Goal: Transaction & Acquisition: Purchase product/service

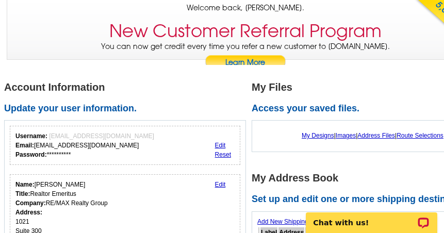
scroll to position [103, 0]
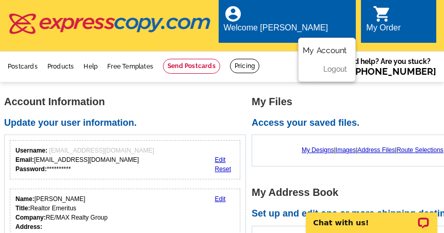
click at [323, 45] on link "My Account" at bounding box center [325, 49] width 44 height 9
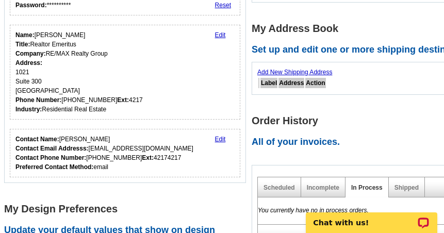
scroll to position [206, 0]
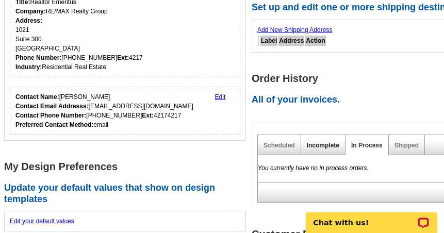
click at [319, 142] on link "Incomplete" at bounding box center [323, 145] width 33 height 7
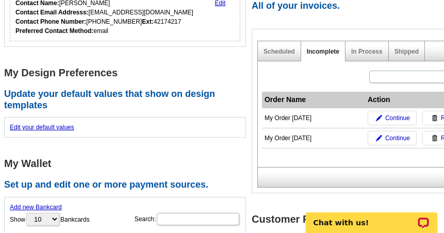
scroll to position [310, 0]
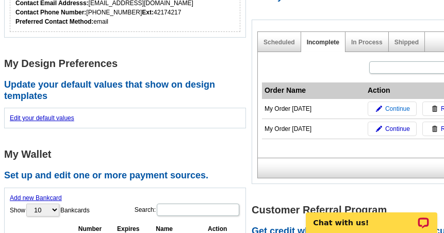
click at [394, 104] on span "Continue" at bounding box center [397, 108] width 25 height 9
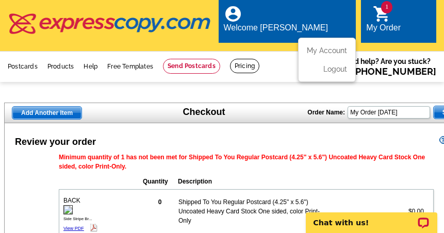
click at [301, 10] on div "account_circle Welcome [PERSON_NAME] My Account Logout" at bounding box center [288, 20] width 138 height 43
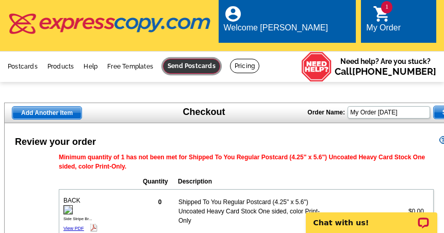
click at [217, 59] on link at bounding box center [191, 66] width 57 height 15
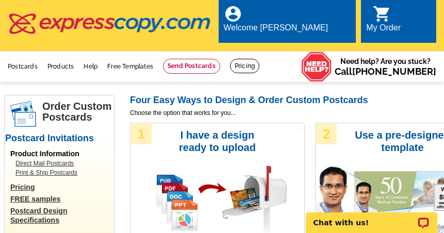
click at [214, 139] on h3 "I have a design ready to upload" at bounding box center [218, 141] width 106 height 25
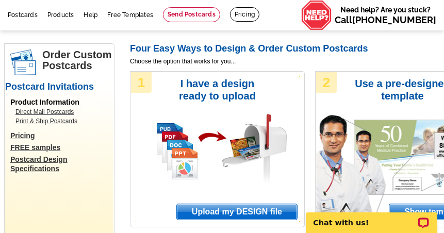
click at [218, 204] on span "Upload my DESIGN file" at bounding box center [237, 211] width 120 height 15
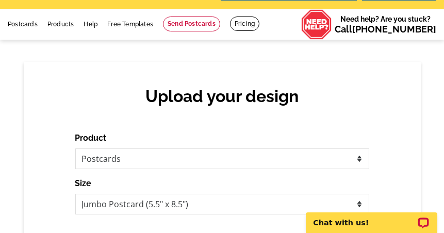
scroll to position [52, 0]
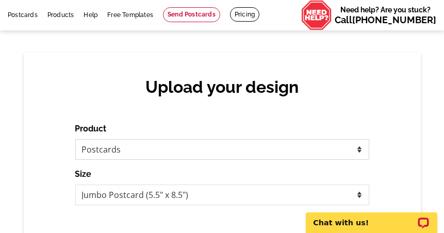
click at [358, 141] on select "Please select the type of file... Postcards Business Cards Letters and flyers G…" at bounding box center [222, 149] width 294 height 21
select select "3"
click at [75, 139] on select "Please select the type of file... Postcards Business Cards Letters and flyers G…" at bounding box center [222, 149] width 294 height 21
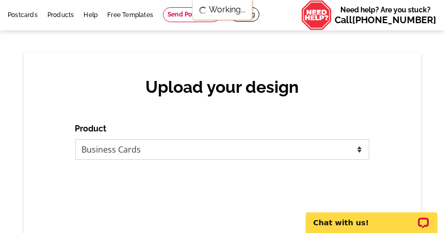
scroll to position [0, 0]
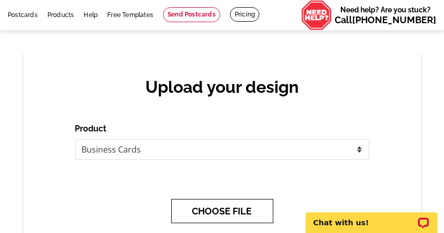
click at [238, 199] on button "CHOOSE FILE" at bounding box center [222, 211] width 102 height 24
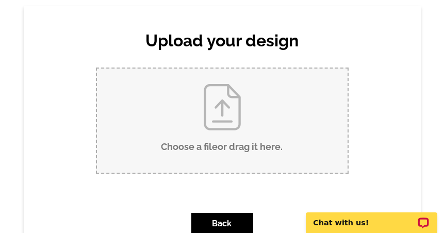
scroll to position [103, 0]
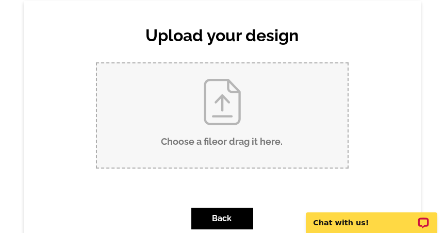
click at [181, 115] on input "Choose a file or drag it here ." at bounding box center [222, 115] width 251 height 104
type input "C:\fakepath\2017_2line_OAOR_wballoon-CMYK.jpg"
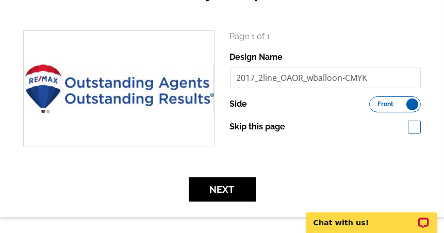
scroll to position [206, 0]
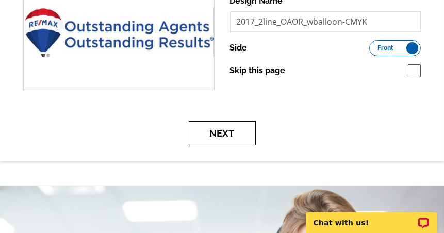
click at [234, 124] on button "Next" at bounding box center [222, 133] width 67 height 24
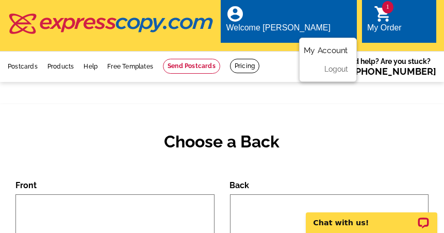
click at [323, 45] on link "My Account" at bounding box center [326, 49] width 44 height 9
click at [322, 45] on link "My Account" at bounding box center [326, 49] width 44 height 9
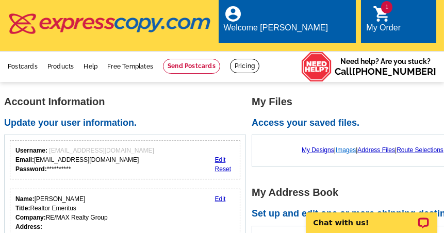
click at [340, 147] on link "Images" at bounding box center [346, 150] width 20 height 7
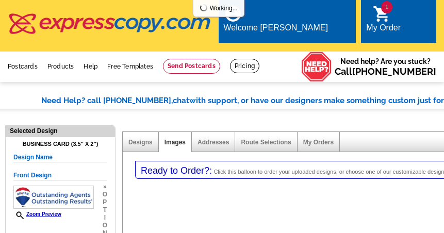
select select "3"
select select "5"
select select "back"
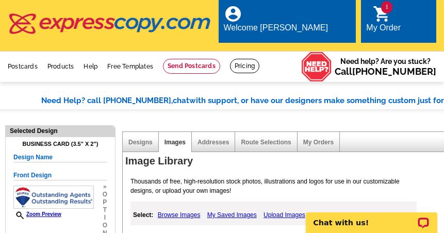
select select "785"
click at [281, 209] on link "Upload Images" at bounding box center [284, 215] width 47 height 12
click at [280, 208] on link "Upload Images" at bounding box center [285, 214] width 48 height 13
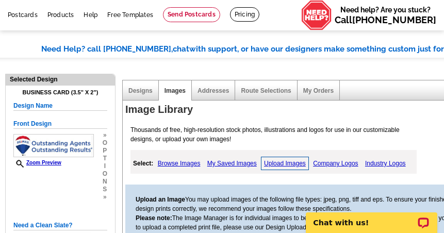
click at [281, 157] on link "Upload Images" at bounding box center [285, 163] width 48 height 13
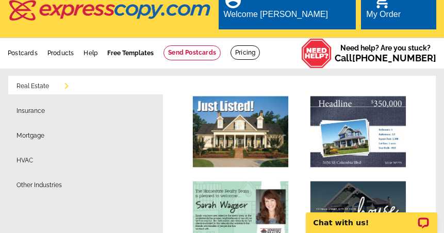
scroll to position [0, 0]
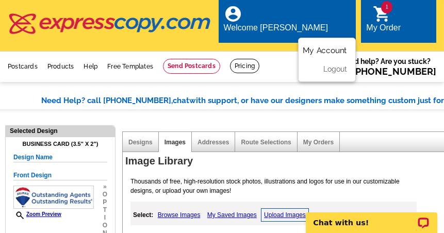
click at [331, 45] on link "My Account" at bounding box center [325, 49] width 44 height 9
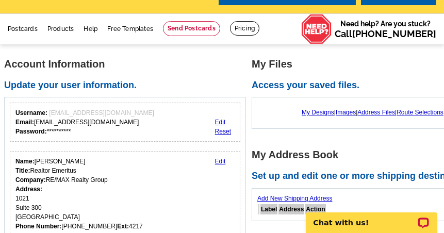
scroll to position [52, 0]
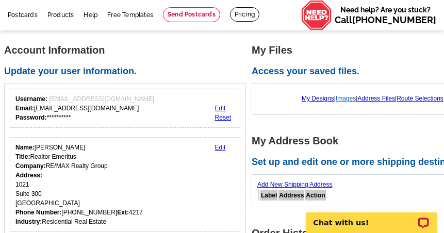
click at [341, 95] on link "Images" at bounding box center [346, 98] width 20 height 7
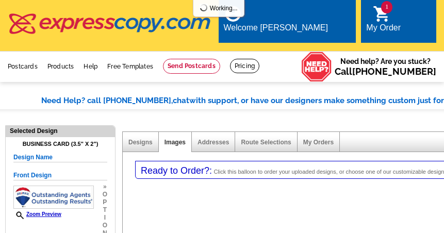
select select "3"
select select "5"
select select "back"
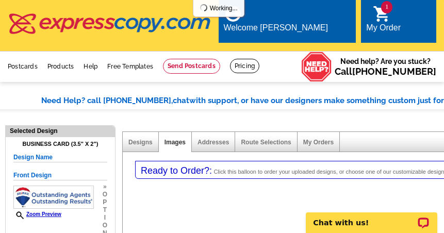
select select "785"
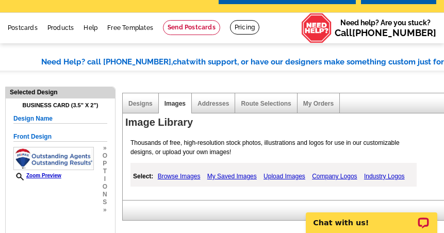
scroll to position [52, 0]
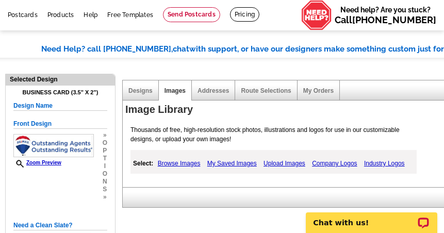
click at [292, 157] on link "Upload Images" at bounding box center [284, 163] width 47 height 12
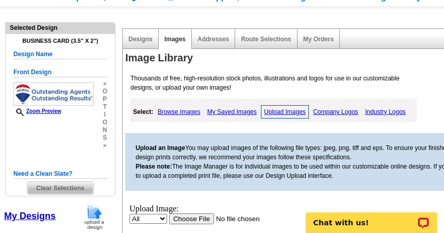
scroll to position [155, 0]
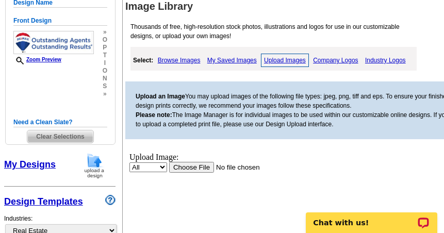
click at [188, 166] on input "file" at bounding box center [234, 167] width 131 height 11
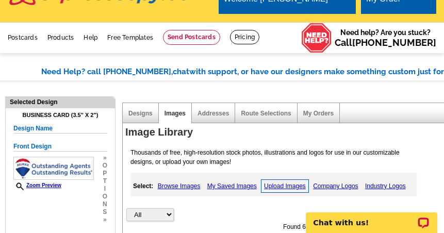
scroll to position [0, 0]
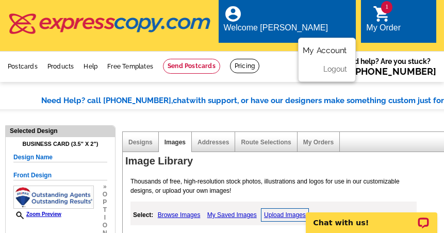
click at [333, 45] on link "My Account" at bounding box center [325, 49] width 44 height 9
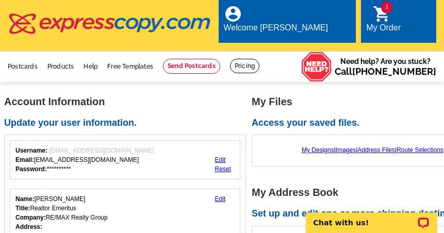
click at [399, 23] on div "My Order" at bounding box center [383, 30] width 35 height 14
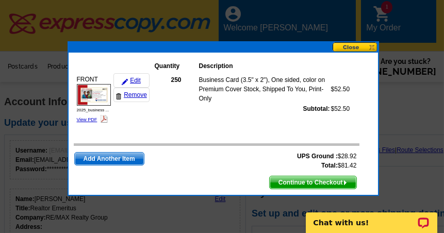
click at [321, 181] on span "Continue to Checkout" at bounding box center [313, 182] width 87 height 12
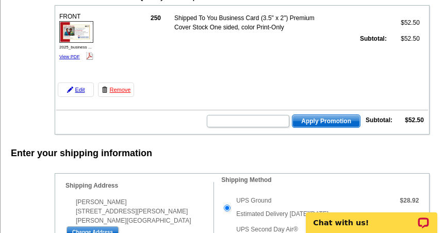
scroll to position [155, 0]
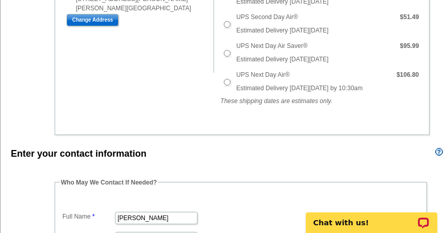
scroll to position [413, 0]
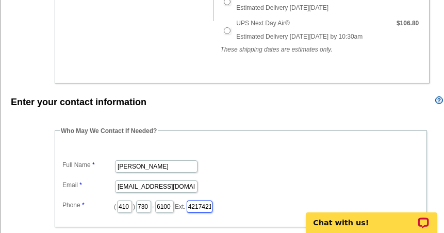
drag, startPoint x: 234, startPoint y: 195, endPoint x: 262, endPoint y: 196, distance: 27.9
click at [259, 198] on dd "( 410 ) 730 - 6100 Ext. 42174217" at bounding box center [241, 206] width 362 height 16
type input "4217"
click at [317, 198] on dd "( 410 ) 730 - 6100 Ext. 4217" at bounding box center [241, 206] width 362 height 16
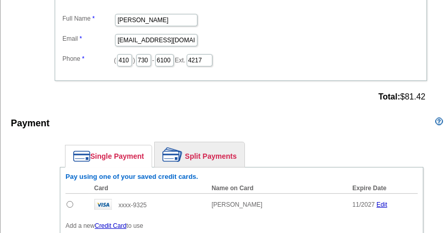
scroll to position [568, 0]
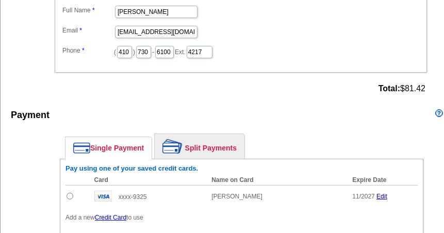
click at [68, 186] on td at bounding box center [78, 197] width 24 height 22
click at [69, 193] on input "radio" at bounding box center [70, 196] width 7 height 7
radio input "true"
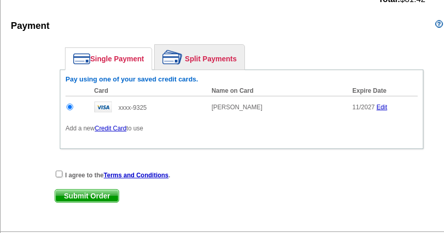
scroll to position [671, 0]
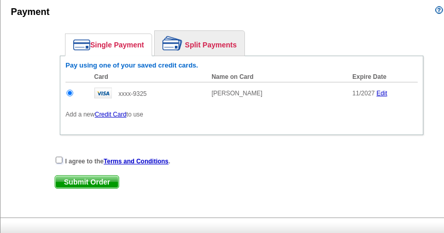
click at [59, 157] on input "checkbox" at bounding box center [59, 160] width 7 height 7
checkbox input "true"
click at [83, 176] on span "Submit Order" at bounding box center [86, 182] width 63 height 12
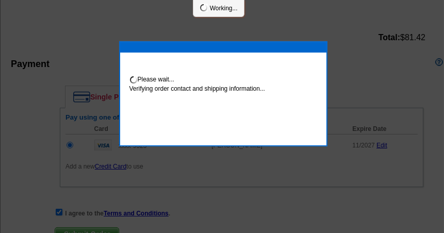
scroll to position [723, 0]
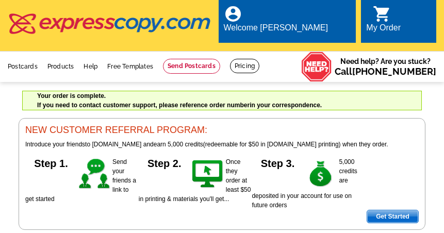
click at [226, 29] on div "local_phone Same Day Design, Print, & Mail Postcards. Over 1 Million Customers.…" at bounding box center [222, 27] width 429 height 50
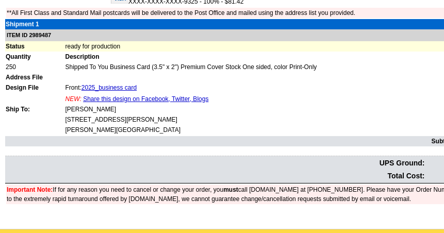
scroll to position [361, 0]
